Goal: Task Accomplishment & Management: Use online tool/utility

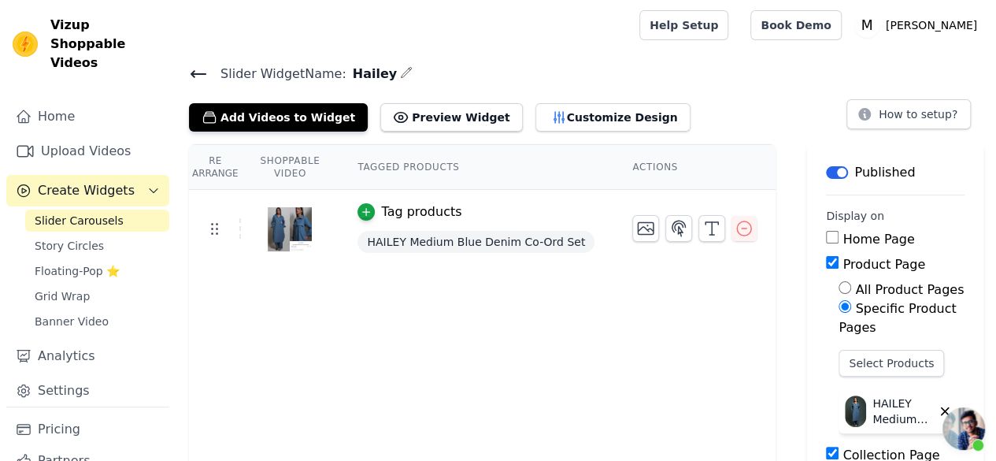
scroll to position [40, 0]
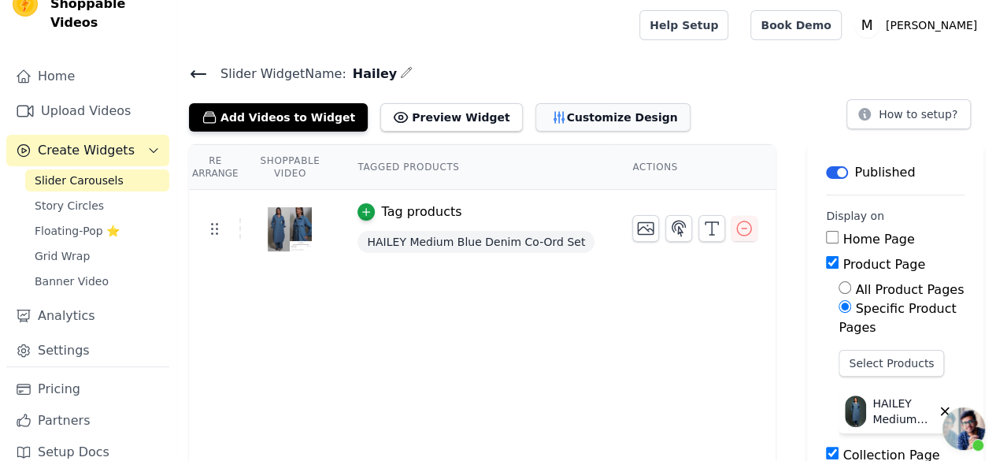
click at [553, 121] on button "Customize Design" at bounding box center [612, 117] width 155 height 28
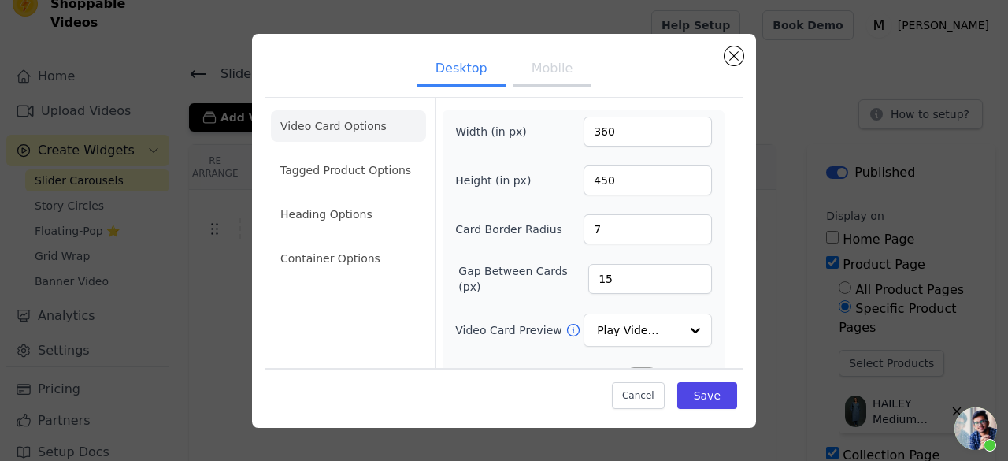
click at [544, 76] on button "Mobile" at bounding box center [552, 70] width 79 height 35
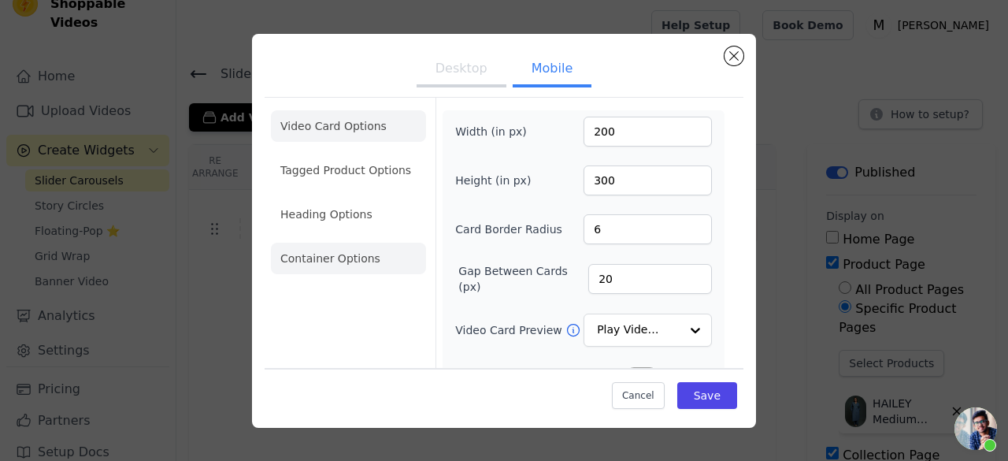
click at [369, 254] on li "Container Options" at bounding box center [348, 257] width 155 height 31
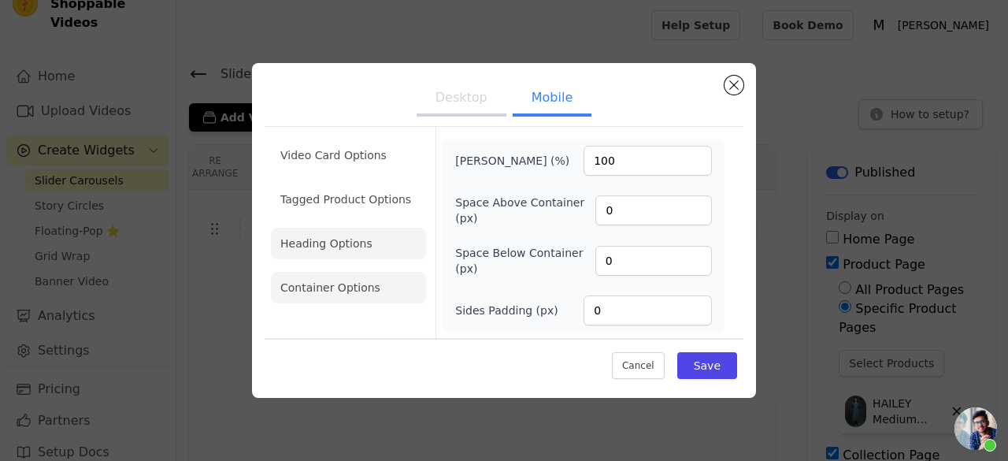
click at [336, 254] on li "Heading Options" at bounding box center [348, 243] width 155 height 31
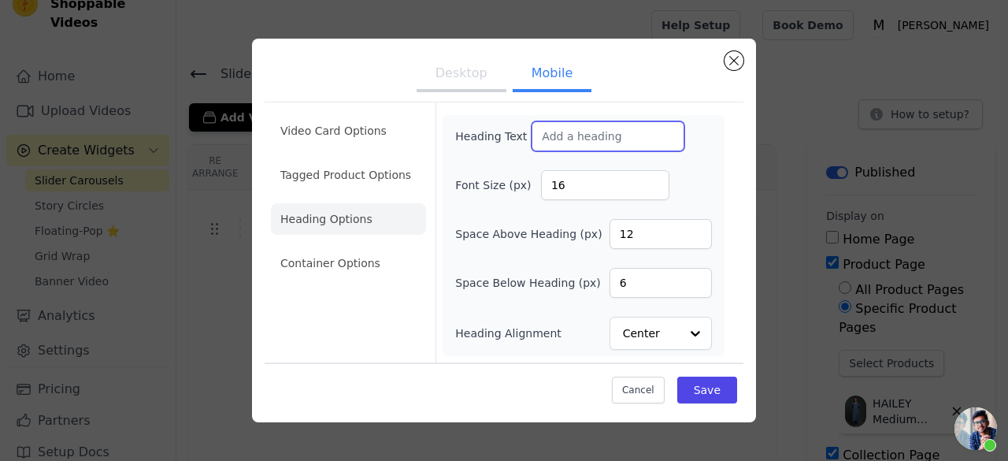
click at [600, 146] on input "Heading Text" at bounding box center [607, 136] width 153 height 30
click at [731, 61] on button "Close modal" at bounding box center [733, 60] width 19 height 19
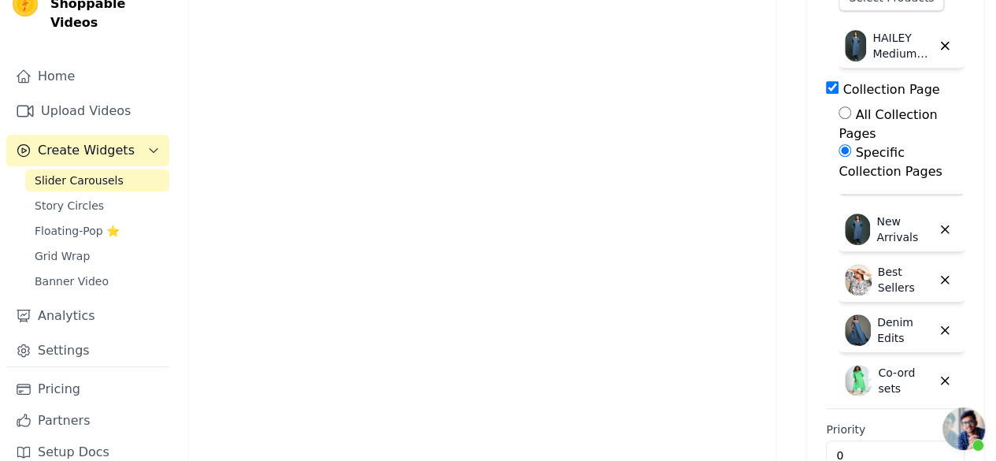
scroll to position [0, 0]
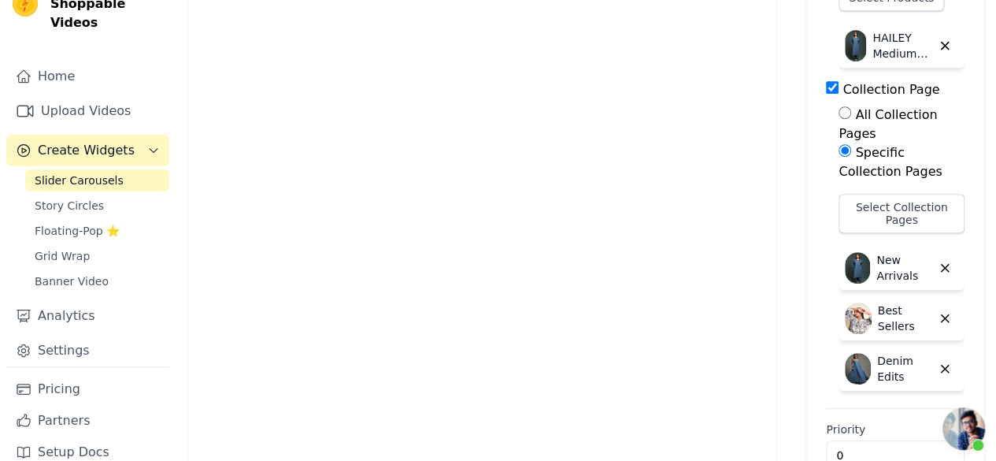
click at [536, 128] on div "Re Arrange Shoppable Video Tagged Products Actions Tag products HAILEY Medium B…" at bounding box center [482, 140] width 587 height 723
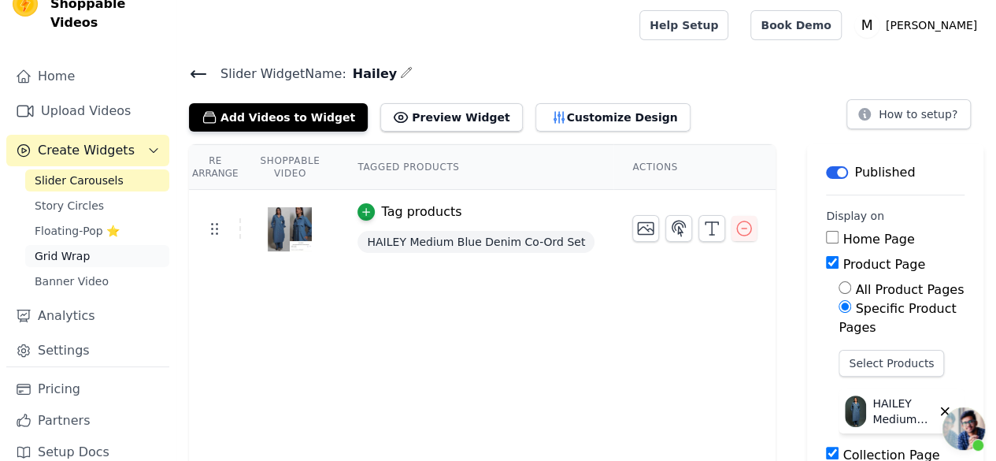
click at [86, 245] on link "Grid Wrap" at bounding box center [97, 256] width 144 height 22
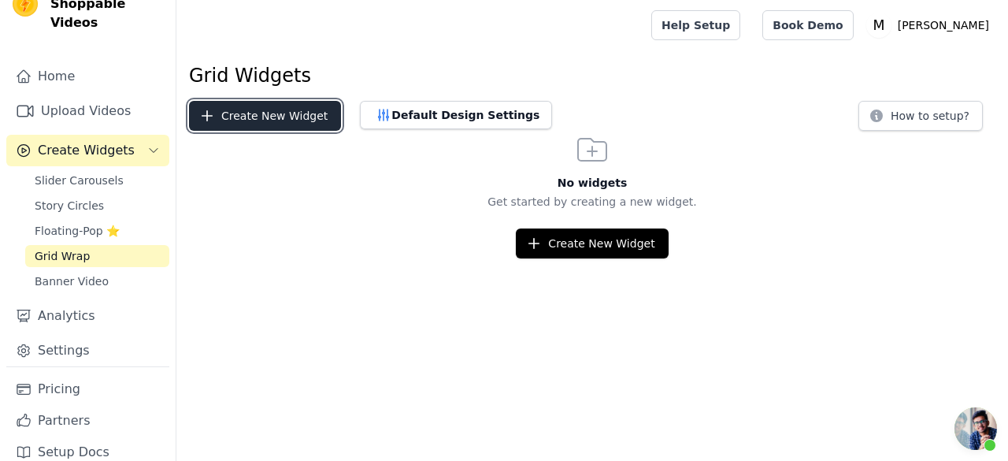
click at [235, 105] on button "Create New Widget" at bounding box center [265, 116] width 152 height 30
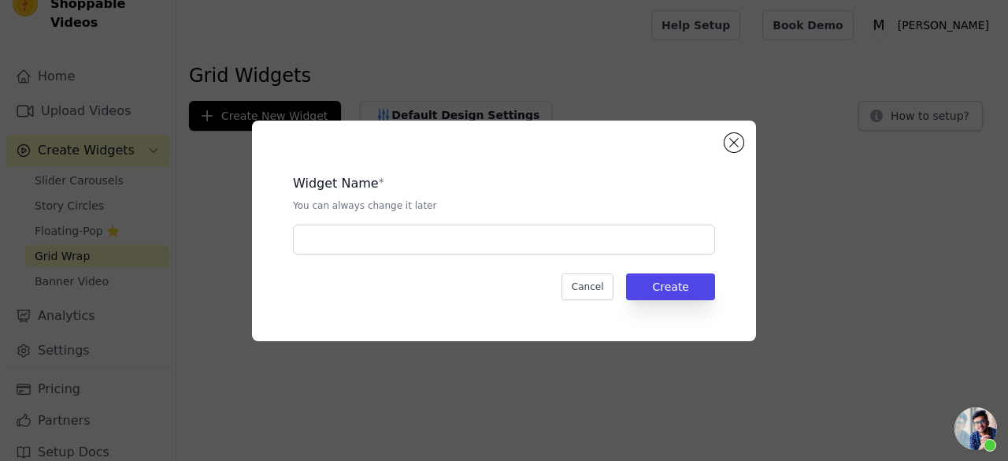
click at [368, 257] on div "Widget Name * You can always change it later Cancel Create" at bounding box center [503, 231] width 453 height 170
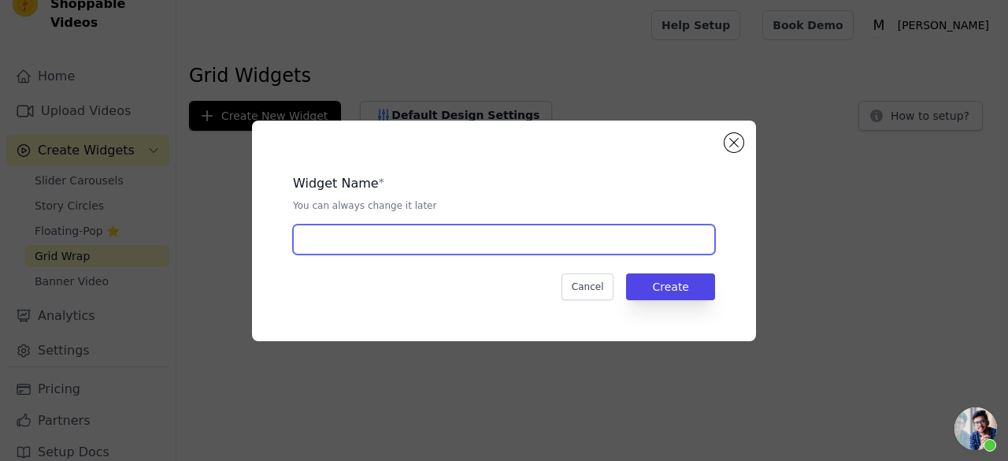
click at [383, 246] on input "text" at bounding box center [504, 239] width 422 height 30
type input "Hailey"
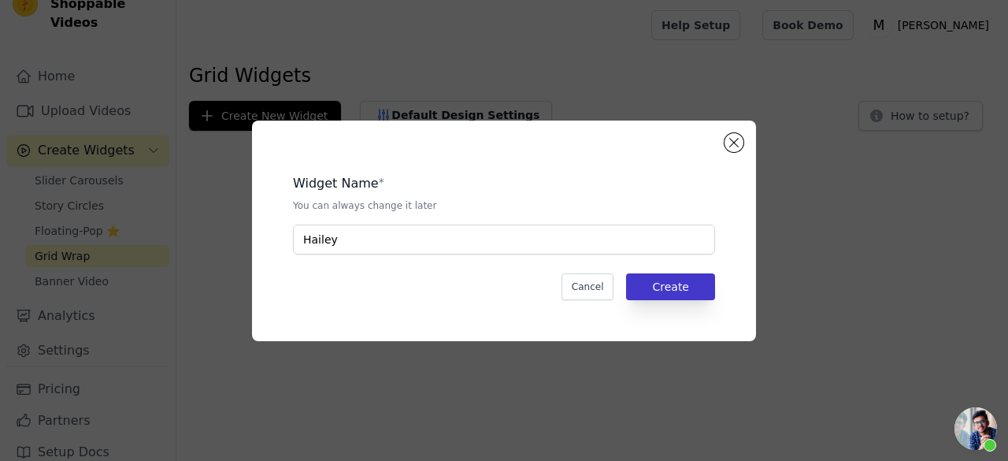
drag, startPoint x: 687, startPoint y: 303, endPoint x: 687, endPoint y: 286, distance: 17.3
click at [687, 286] on div "Widget Name * You can always change it later [PERSON_NAME] Create" at bounding box center [503, 231] width 453 height 170
click at [687, 286] on button "Create" at bounding box center [670, 286] width 89 height 27
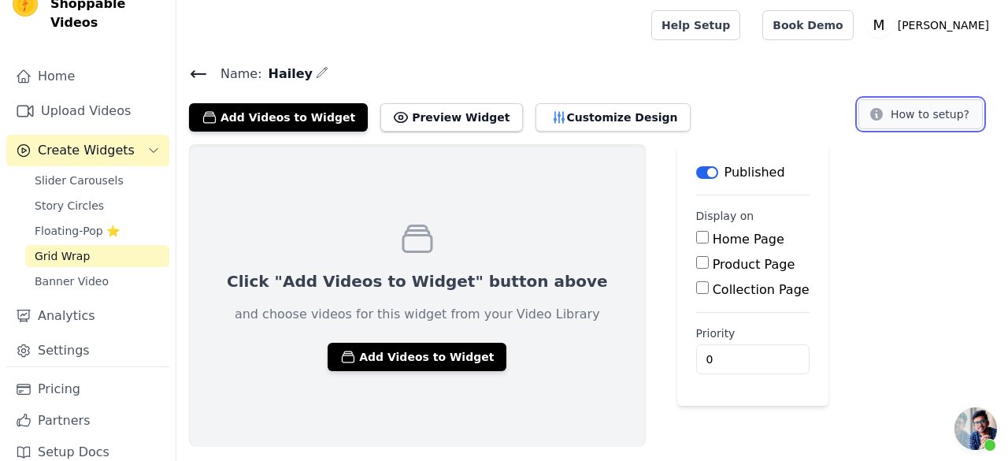
click at [936, 115] on button "How to setup?" at bounding box center [920, 114] width 124 height 30
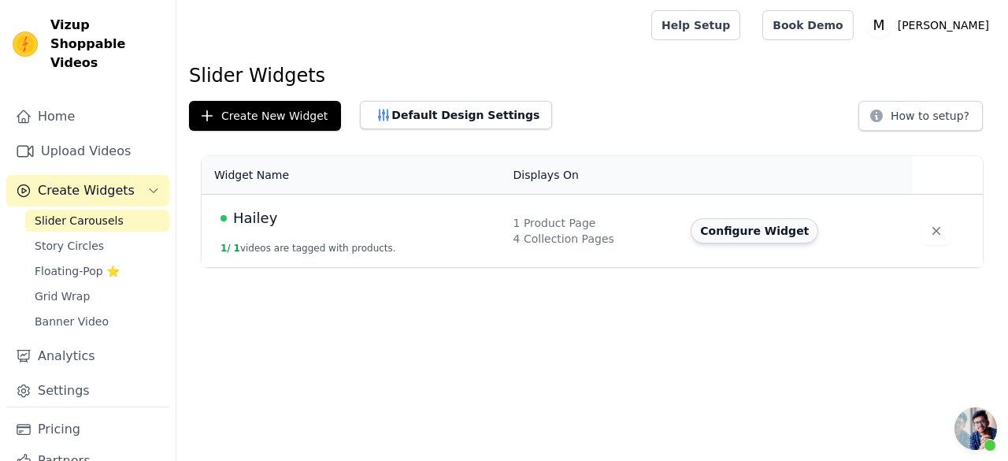
click at [791, 226] on button "Configure Widget" at bounding box center [754, 230] width 128 height 25
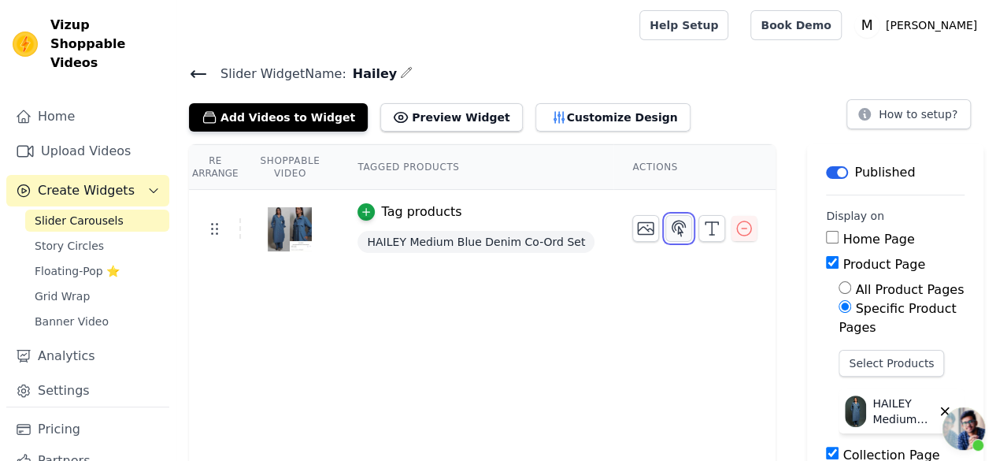
click at [669, 229] on icon "button" at bounding box center [678, 228] width 19 height 19
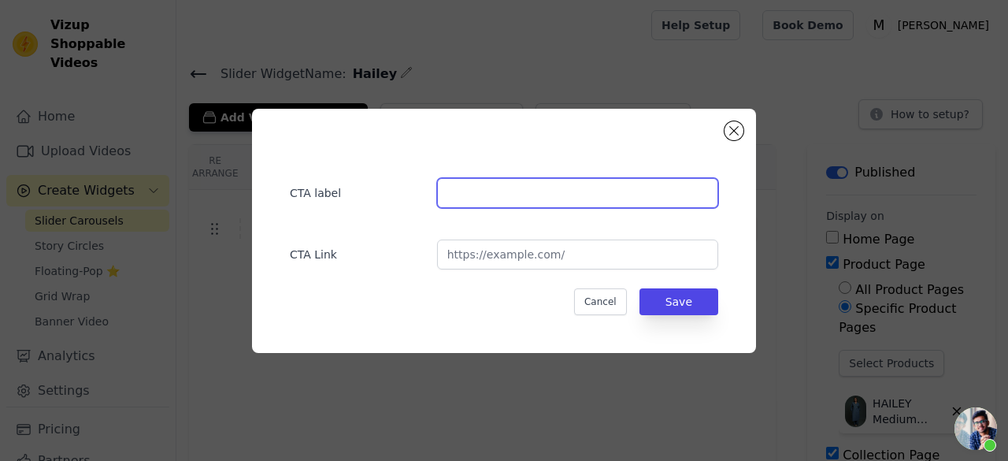
click at [478, 188] on input "text" at bounding box center [577, 193] width 281 height 30
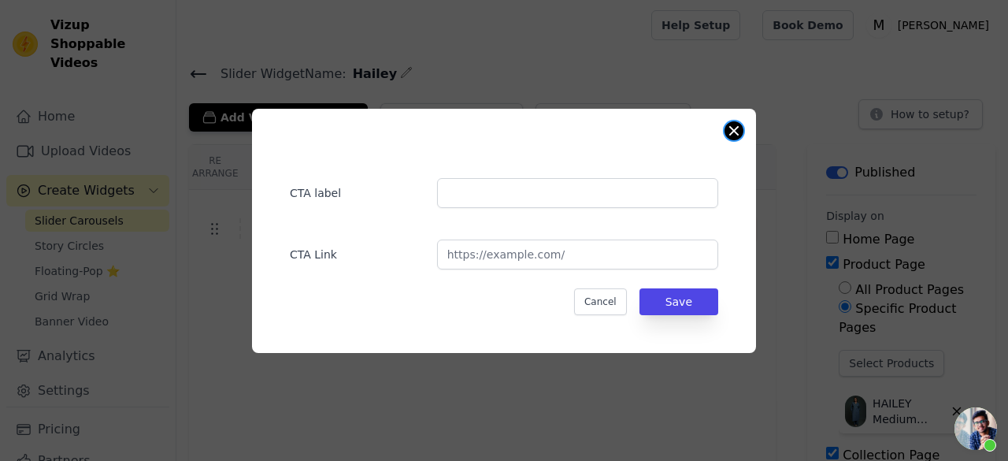
click at [738, 127] on button "Close modal" at bounding box center [733, 130] width 19 height 19
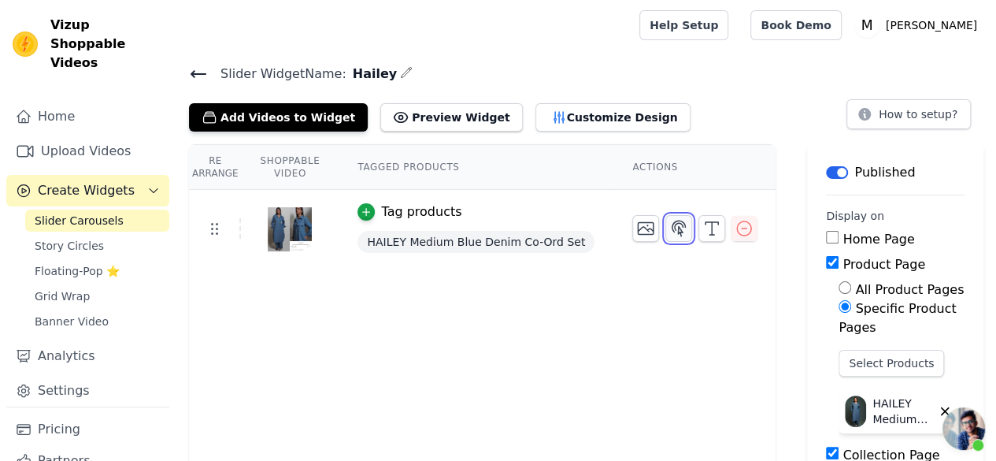
click at [665, 236] on button "button" at bounding box center [678, 228] width 27 height 27
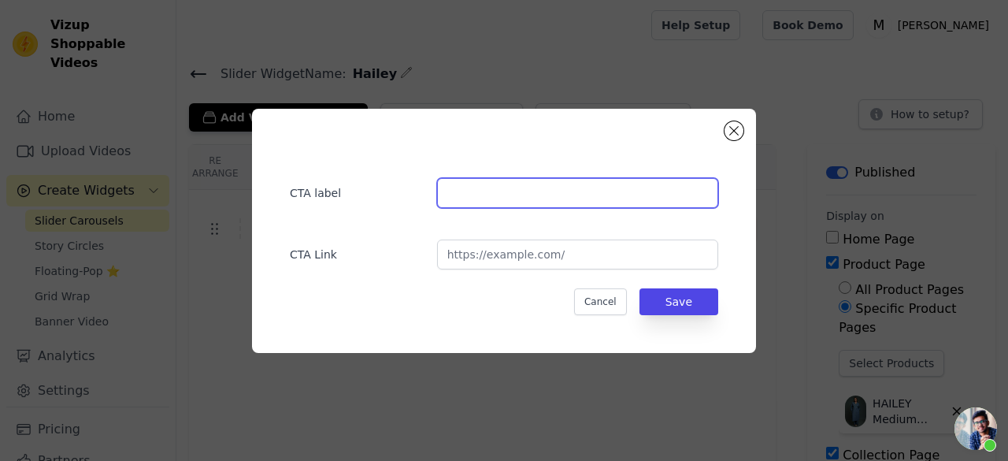
click at [487, 183] on input "text" at bounding box center [577, 193] width 281 height 30
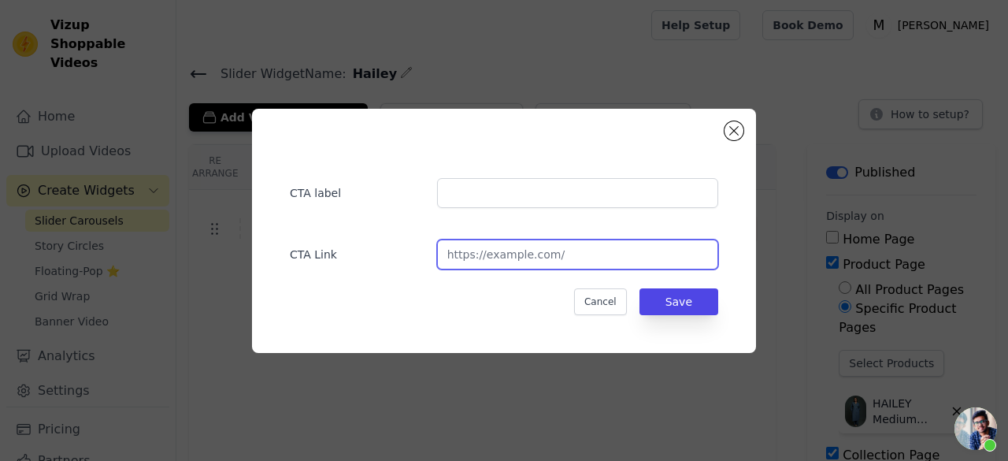
click at [482, 244] on input "url" at bounding box center [577, 254] width 281 height 30
paste input "https://www.malasingh.in/products/hailey-medium-blue-denim-co-ord-set"
type input "https://www.malasingh.in/products/hailey-medium-blue-denim-co-ord-set"
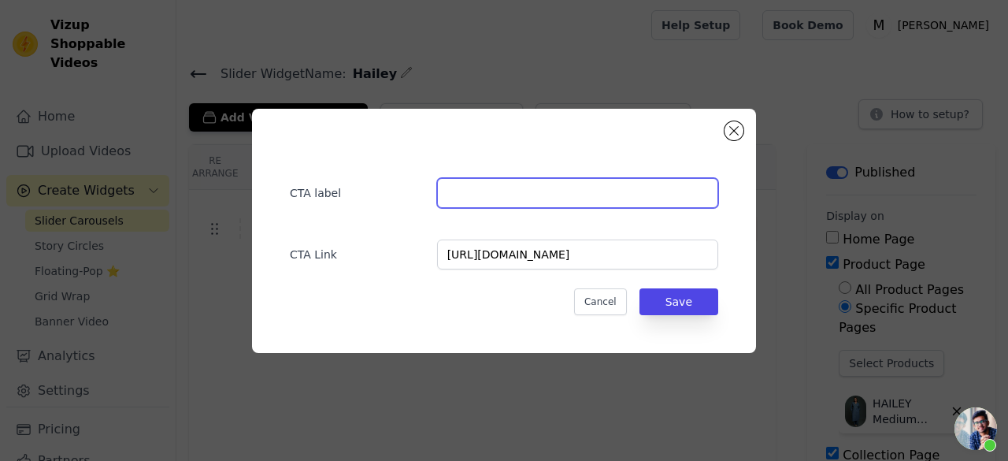
scroll to position [0, 0]
click at [514, 191] on input "text" at bounding box center [577, 193] width 281 height 30
type input "Hailey co-ord set"
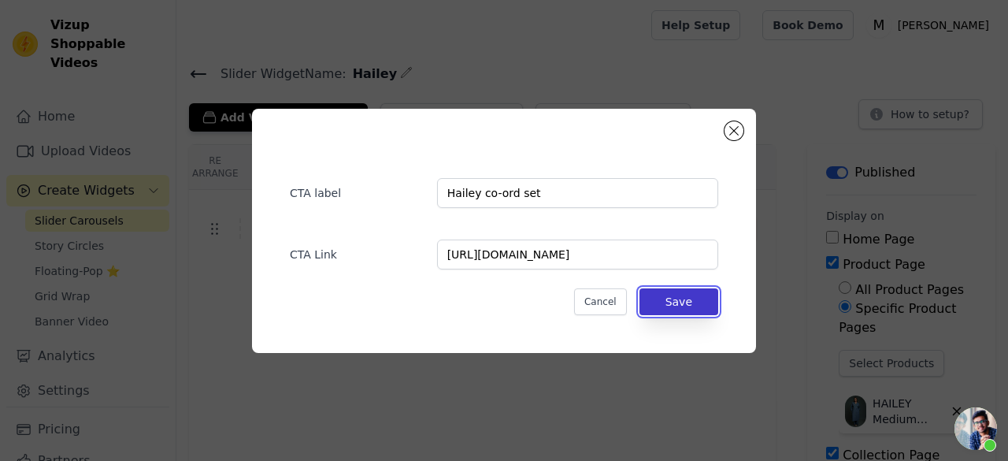
click at [678, 311] on button "Save" at bounding box center [678, 301] width 79 height 27
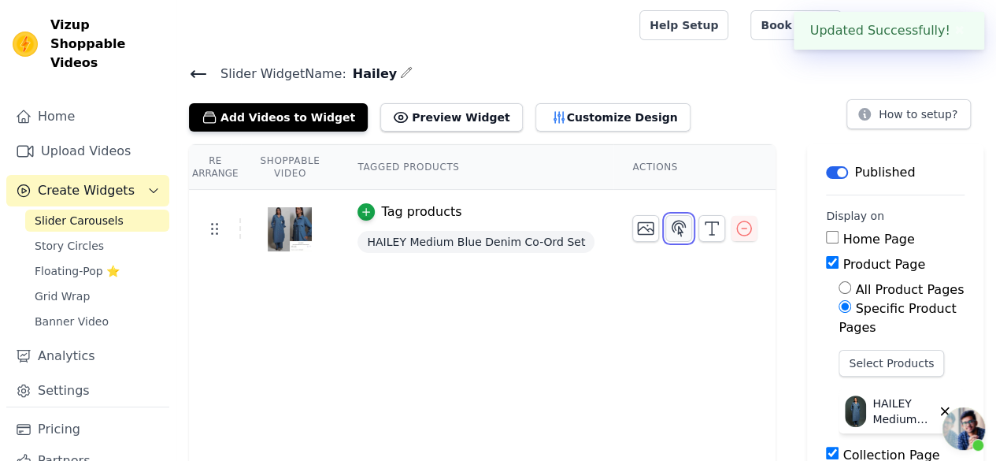
click at [669, 231] on icon "button" at bounding box center [678, 228] width 19 height 19
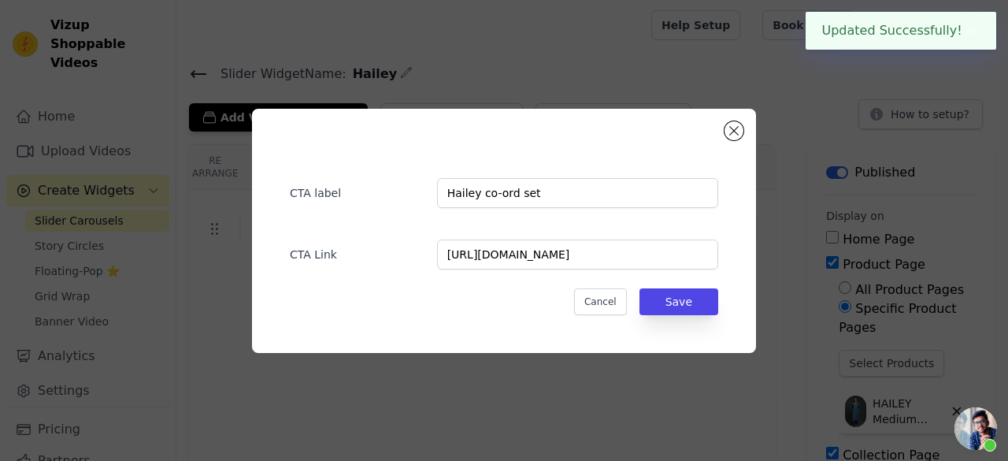
click at [735, 142] on div "CTA label Hailey co-ord set CTA Link https://www.malasingh.in/products/hailey-m…" at bounding box center [504, 231] width 504 height 244
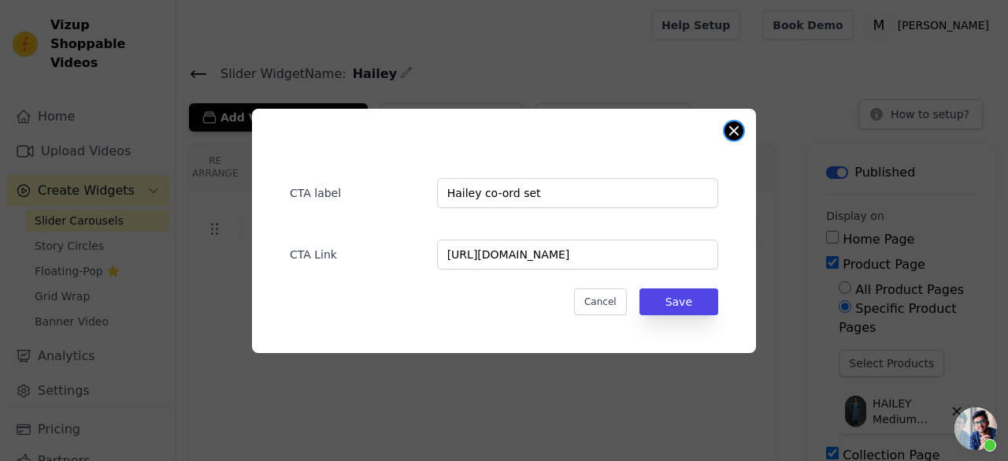
click at [733, 133] on button "Close modal" at bounding box center [733, 130] width 19 height 19
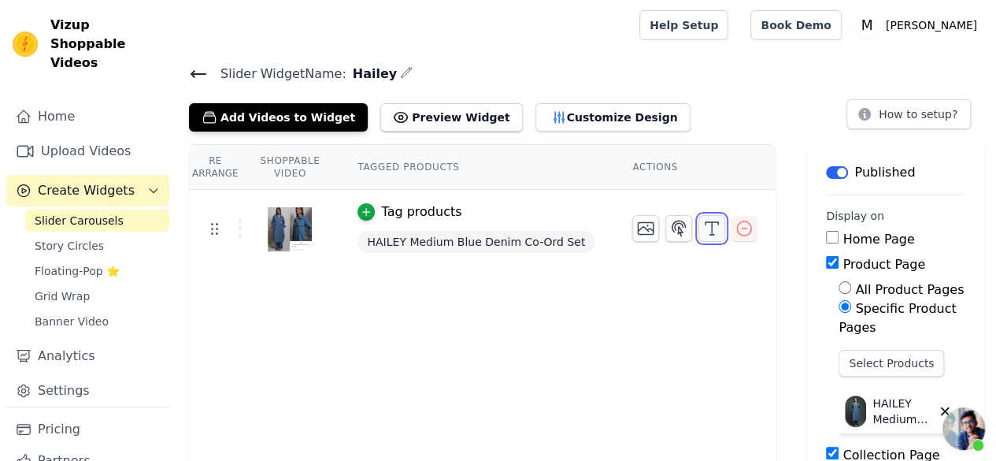
click at [702, 225] on icon "button" at bounding box center [711, 228] width 19 height 19
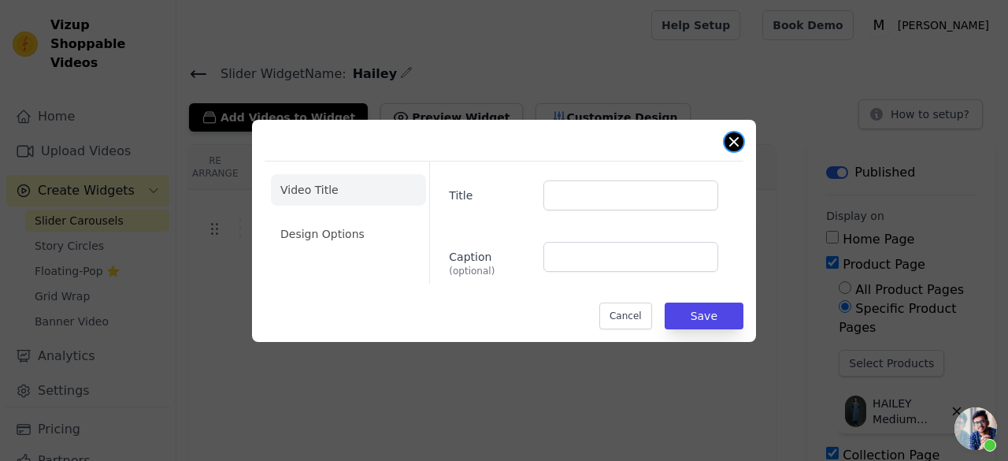
click at [727, 143] on button "Close modal" at bounding box center [733, 141] width 19 height 19
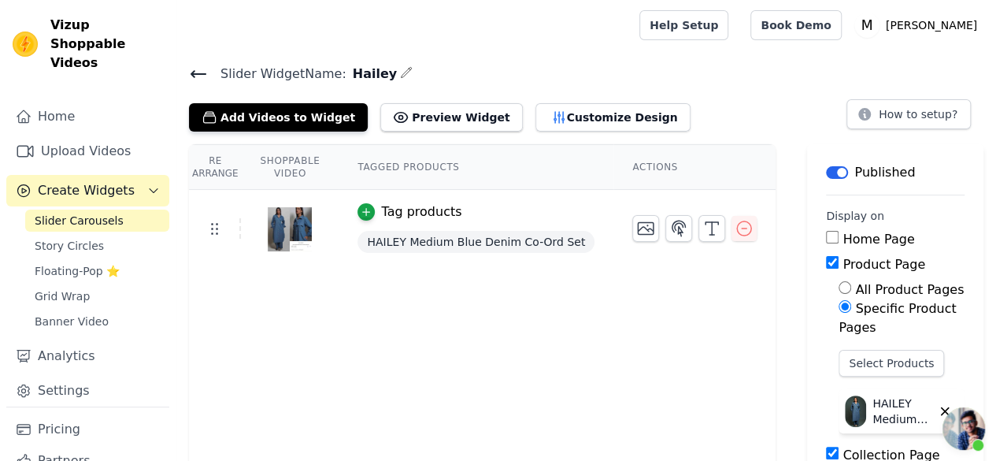
click at [202, 78] on icon at bounding box center [198, 74] width 19 height 19
